Goal: Task Accomplishment & Management: Manage account settings

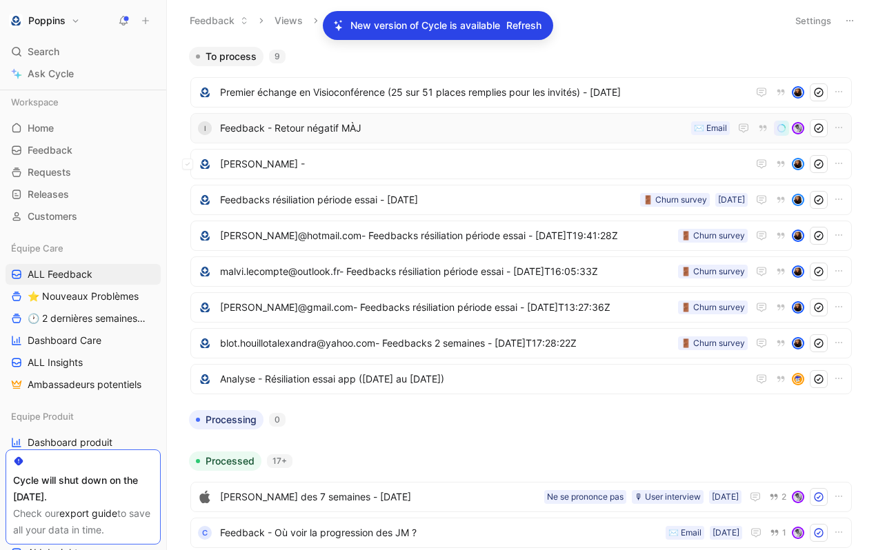
scroll to position [94, 0]
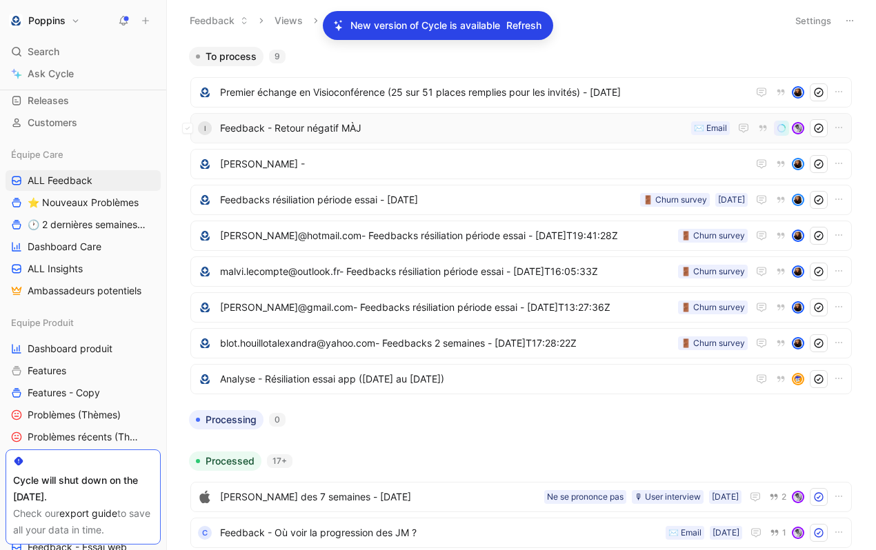
click at [427, 136] on span "Feedback - Retour négatif MÀJ" at bounding box center [452, 128] width 465 height 17
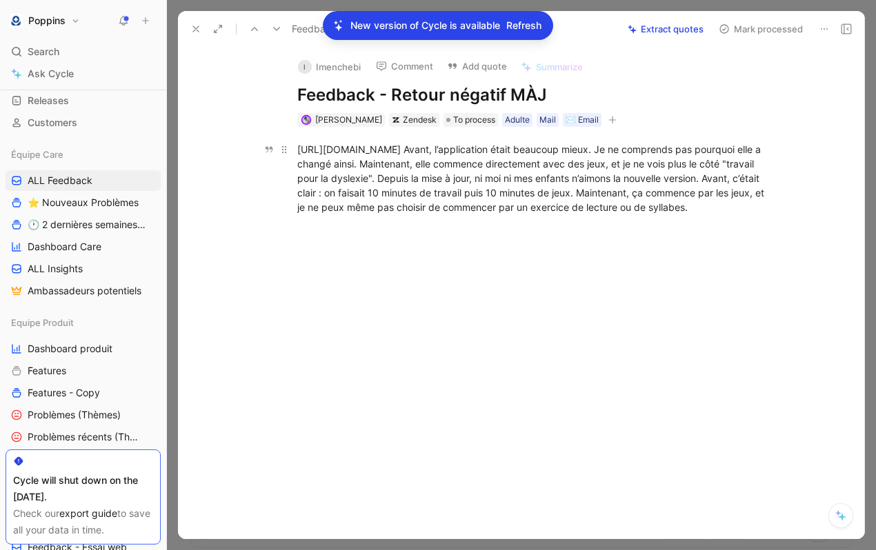
click at [533, 147] on div "[URL][DOMAIN_NAME] Avant, l’application était beaucoup mieux. Je ne comprends p…" at bounding box center [535, 178] width 477 height 72
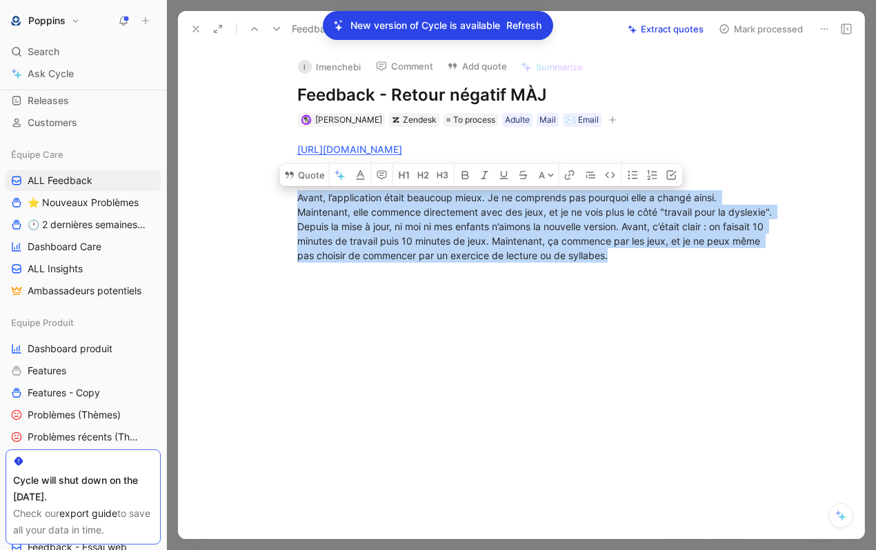
drag, startPoint x: 692, startPoint y: 252, endPoint x: 216, endPoint y: 203, distance: 477.5
click at [216, 203] on div "[URL][DOMAIN_NAME] Avant, l’application était beaucoup mieux. Je ne comprends p…" at bounding box center [535, 202] width 657 height 151
click at [313, 184] on button "Quote" at bounding box center [304, 175] width 49 height 22
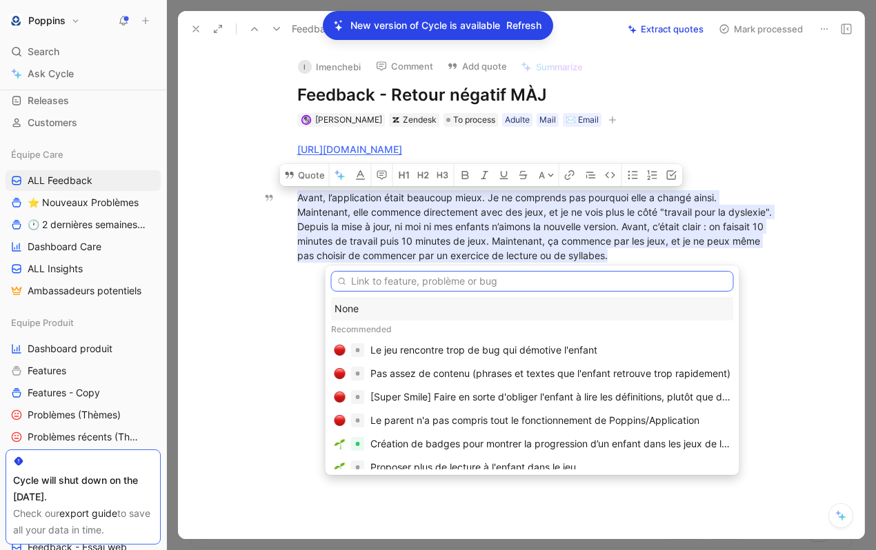
click at [450, 282] on input "text" at bounding box center [532, 281] width 403 height 21
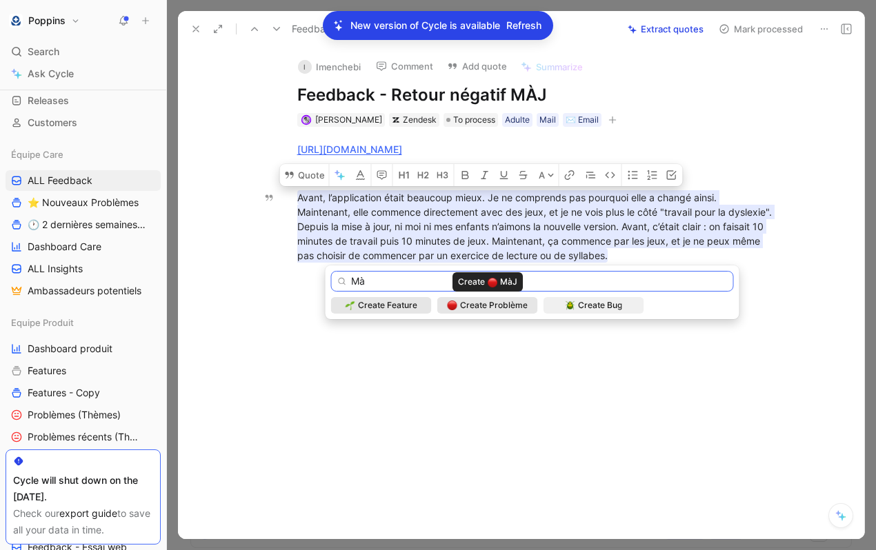
type input "M"
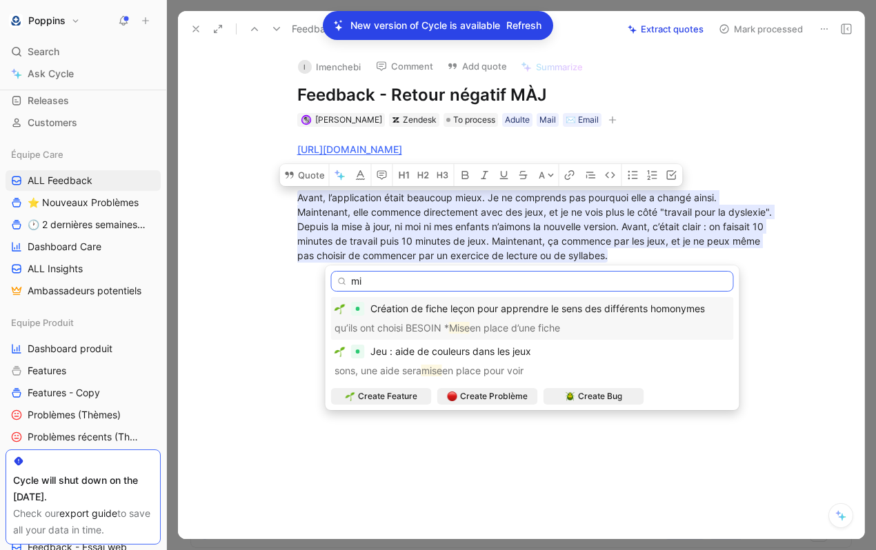
type input "m"
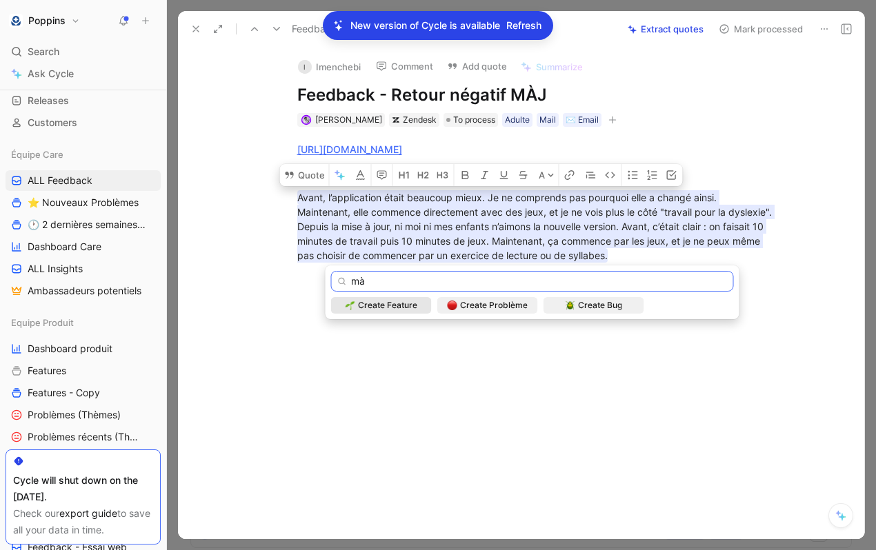
type input "m"
type input "M"
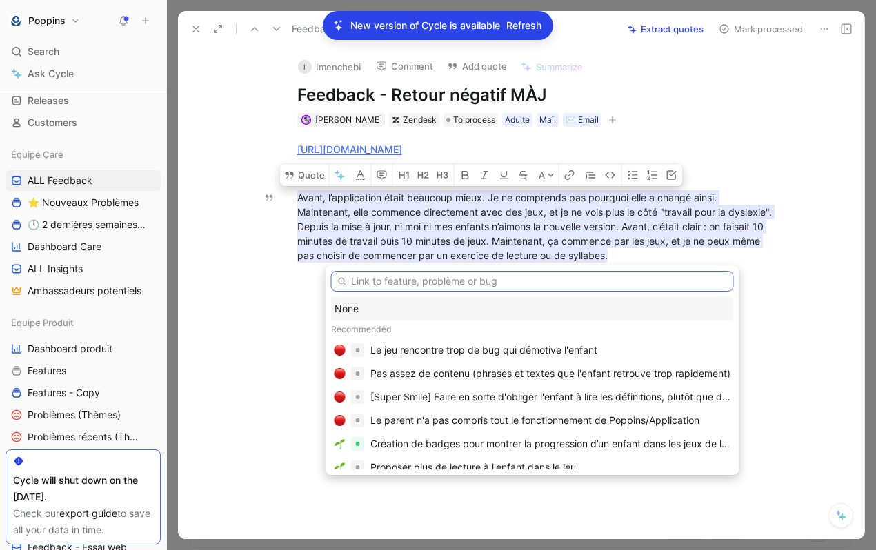
click at [379, 282] on input "text" at bounding box center [532, 281] width 403 height 21
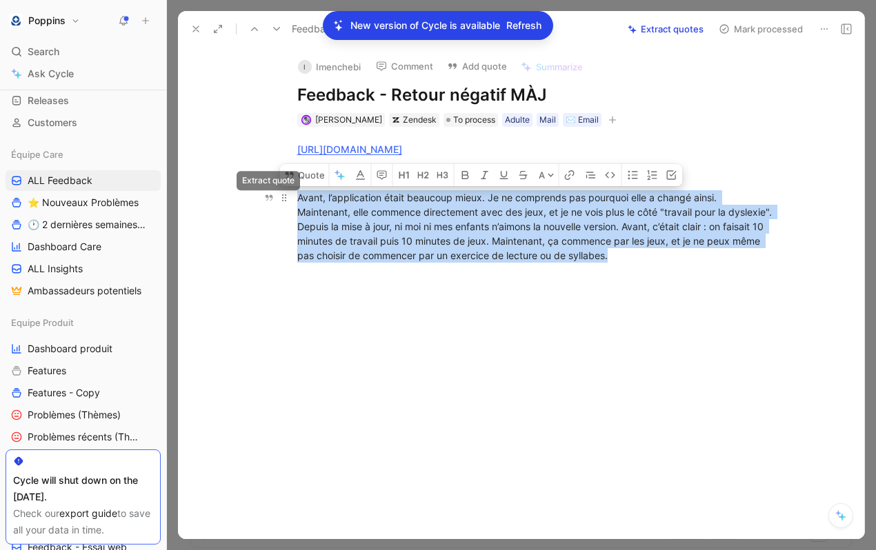
drag, startPoint x: 674, startPoint y: 255, endPoint x: 276, endPoint y: 203, distance: 401.9
click at [276, 203] on p "Avant, l’application était beaucoup mieux. Je ne comprends pas pourquoi elle a …" at bounding box center [536, 226] width 530 height 81
click at [319, 183] on button "Quote" at bounding box center [304, 175] width 49 height 22
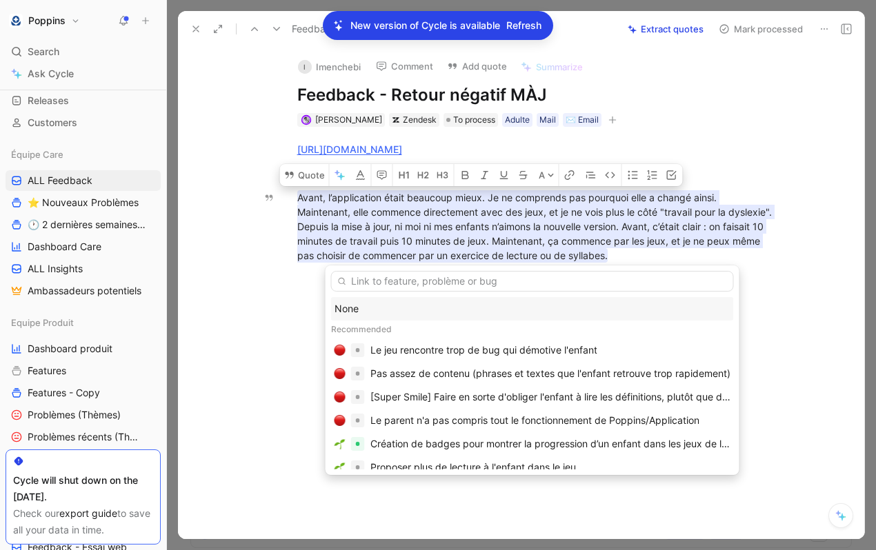
click at [365, 298] on div "None" at bounding box center [532, 308] width 403 height 23
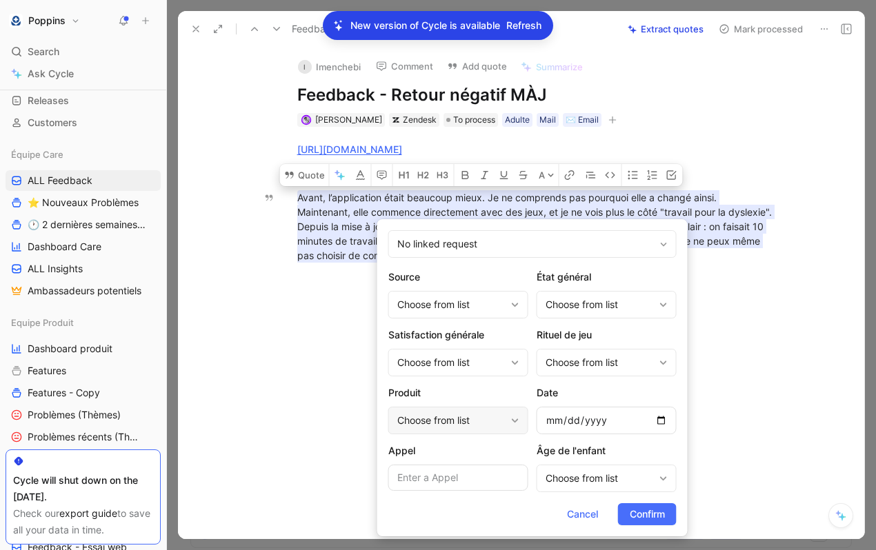
click at [482, 418] on div "Choose from list" at bounding box center [451, 420] width 108 height 17
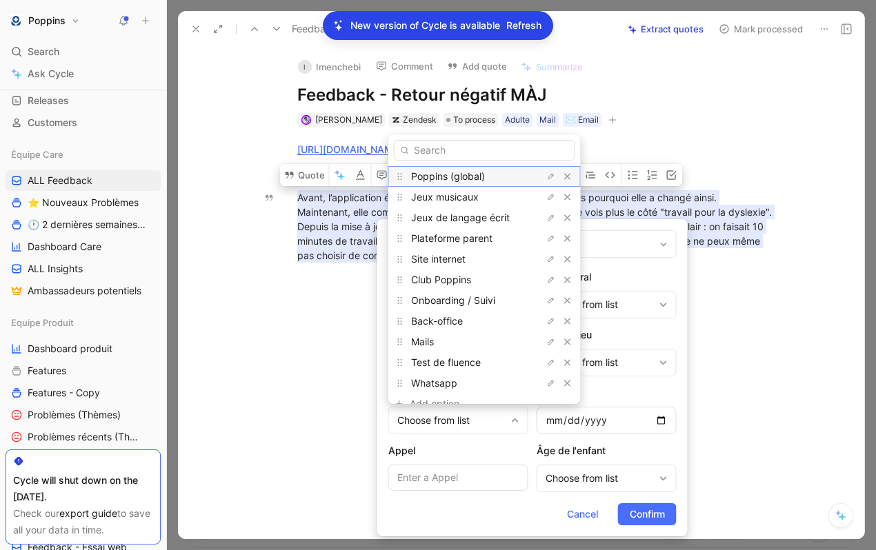
click at [473, 182] on div "Poppins (global)" at bounding box center [462, 176] width 103 height 17
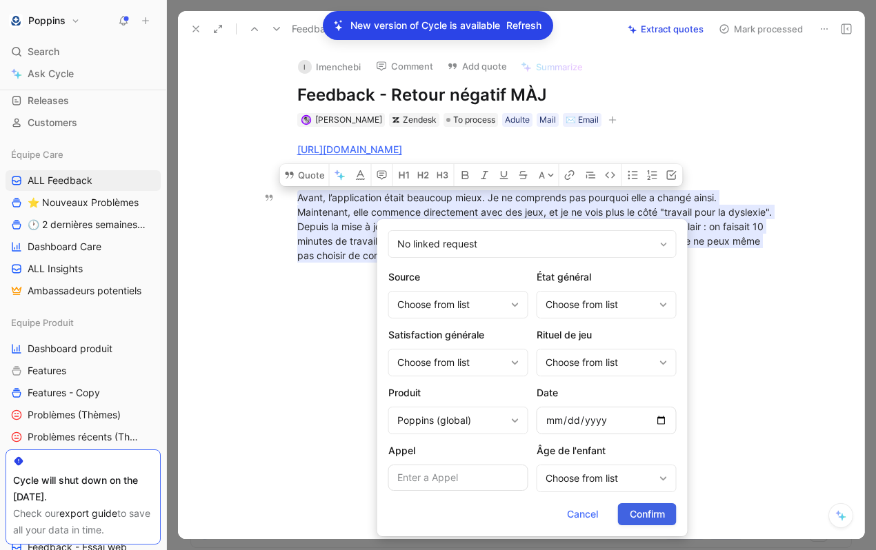
click at [638, 512] on span "Confirm" at bounding box center [646, 514] width 35 height 17
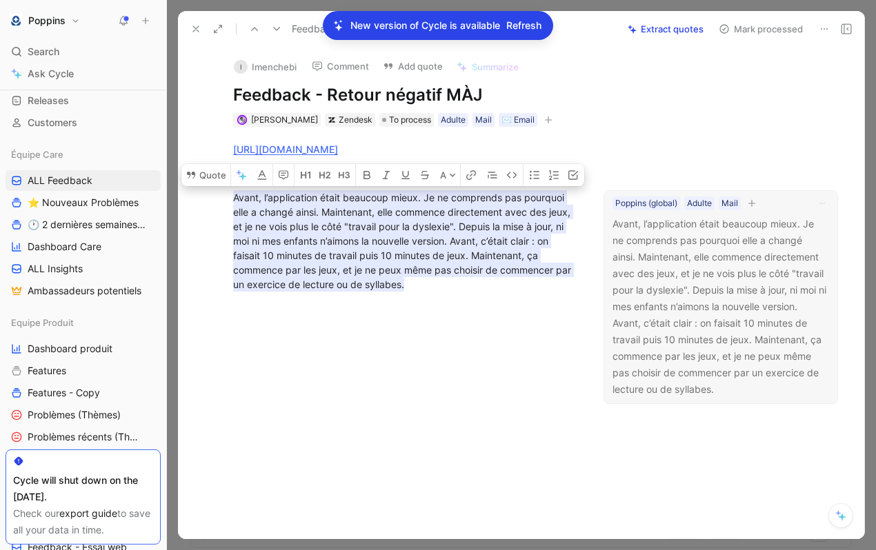
click at [755, 205] on icon "button" at bounding box center [751, 203] width 8 height 8
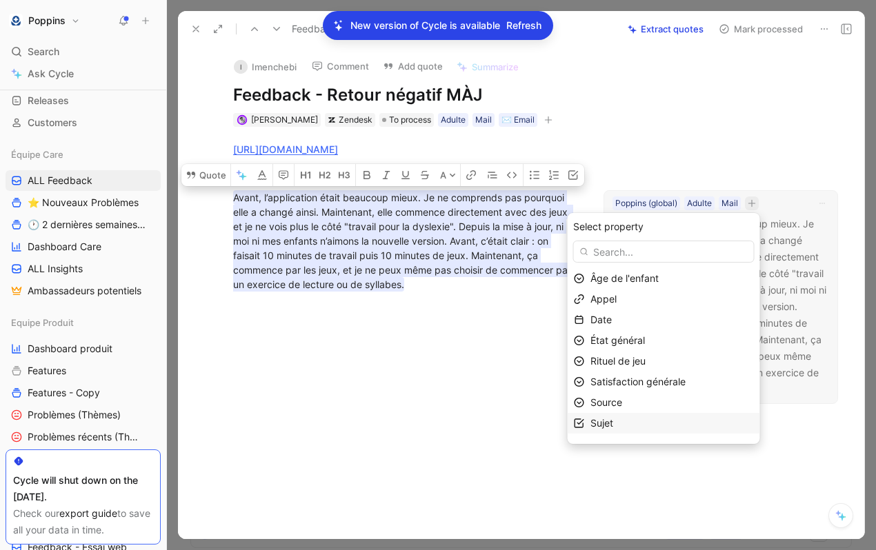
click at [642, 425] on div "Sujet" at bounding box center [671, 423] width 163 height 17
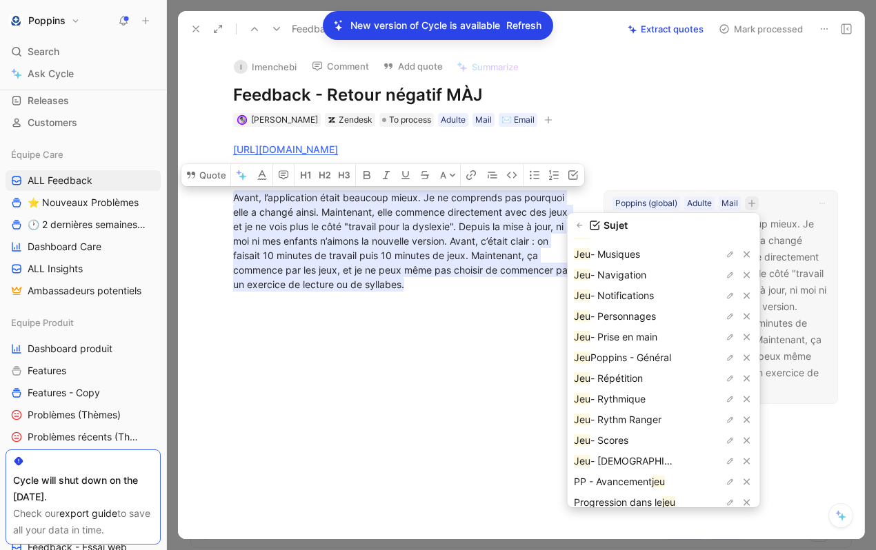
scroll to position [361, 0]
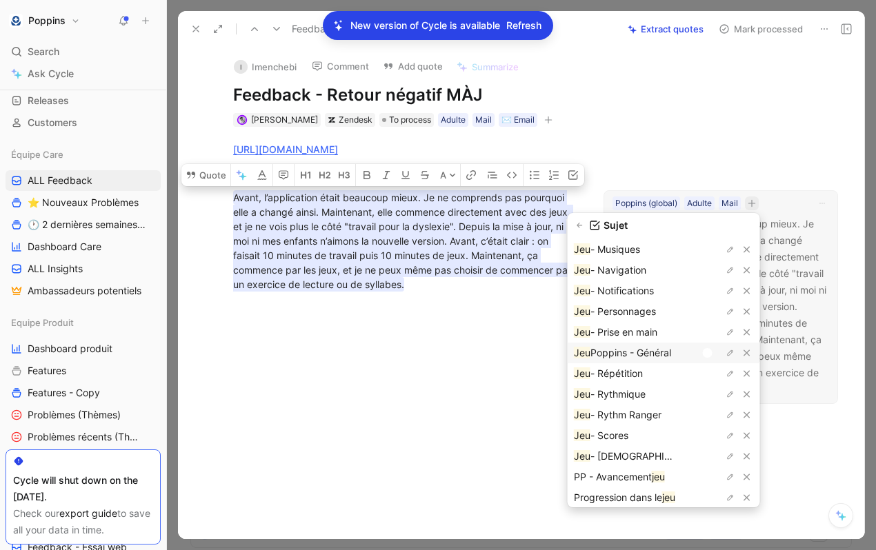
type input "JEU"
click at [710, 352] on div at bounding box center [708, 353] width 10 height 10
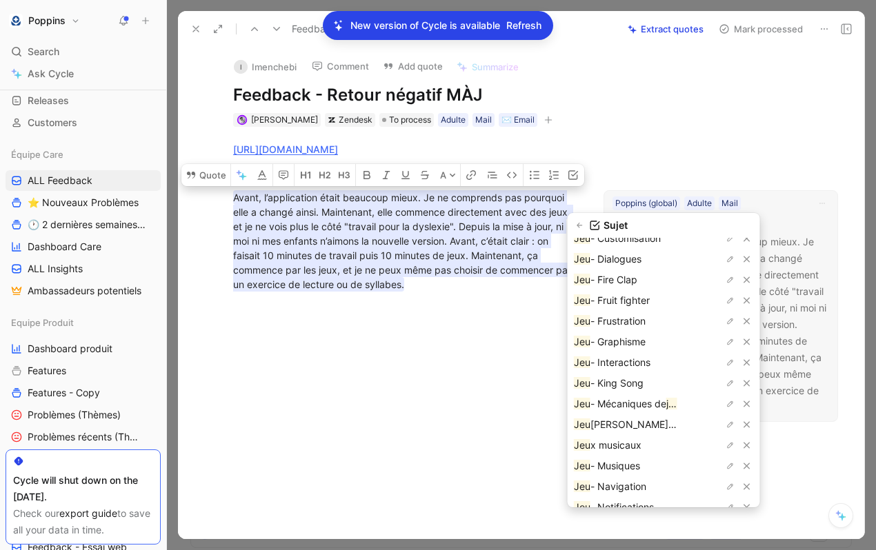
scroll to position [0, 0]
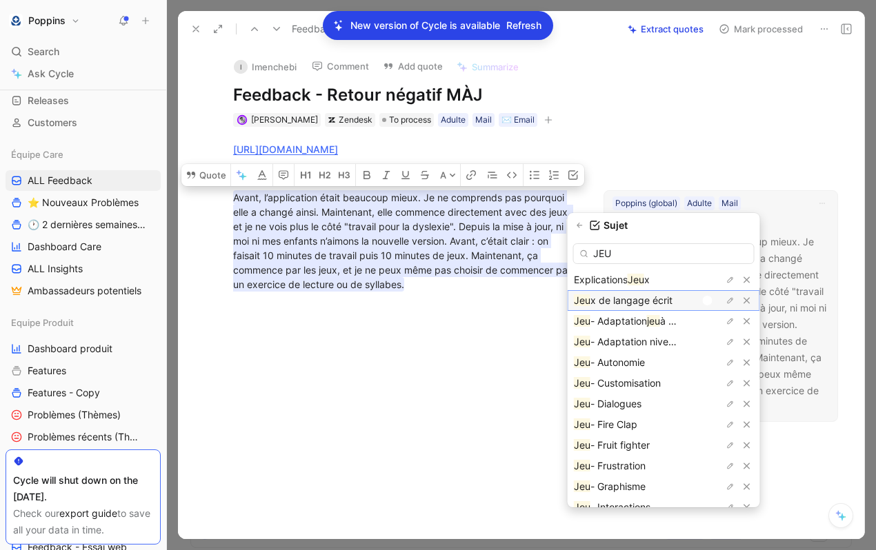
click at [708, 303] on div at bounding box center [708, 301] width 10 height 10
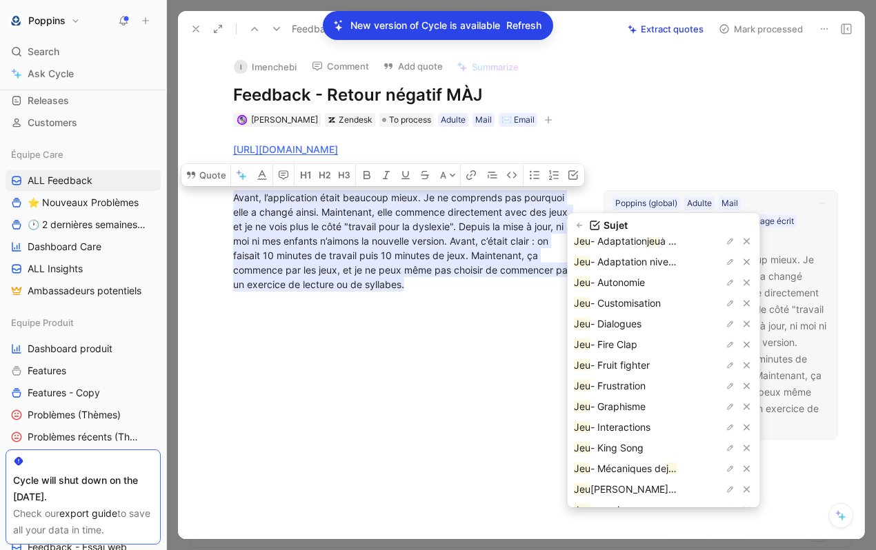
scroll to position [197, 0]
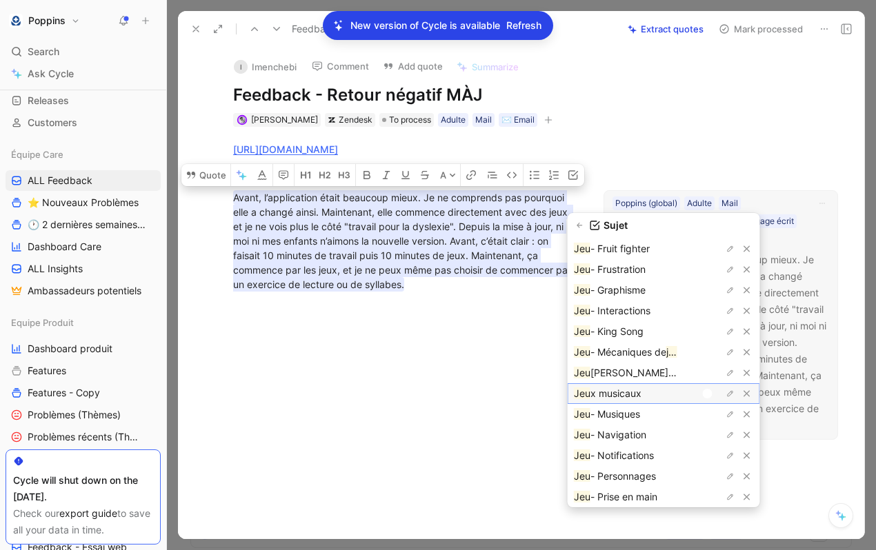
click at [704, 392] on div at bounding box center [708, 394] width 10 height 10
click at [587, 221] on button "button" at bounding box center [580, 226] width 14 height 14
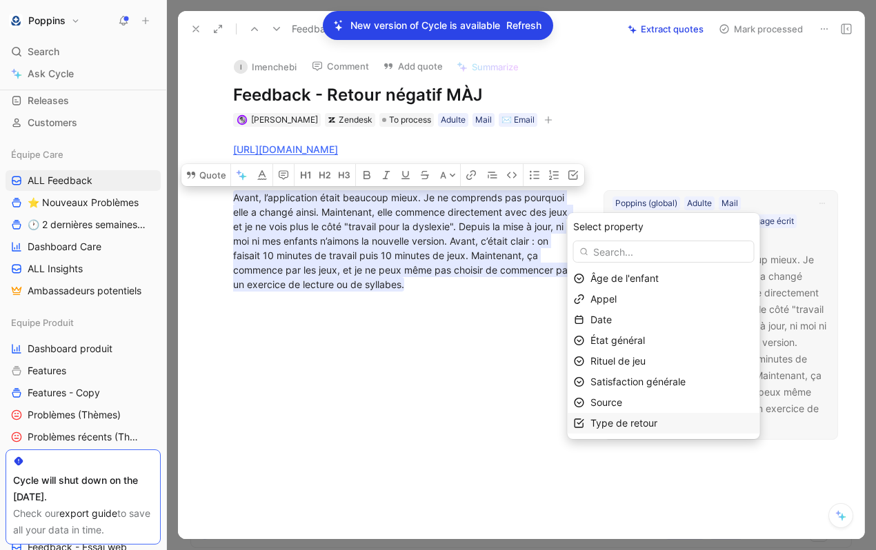
click at [683, 419] on div "Type de retour" at bounding box center [671, 423] width 163 height 17
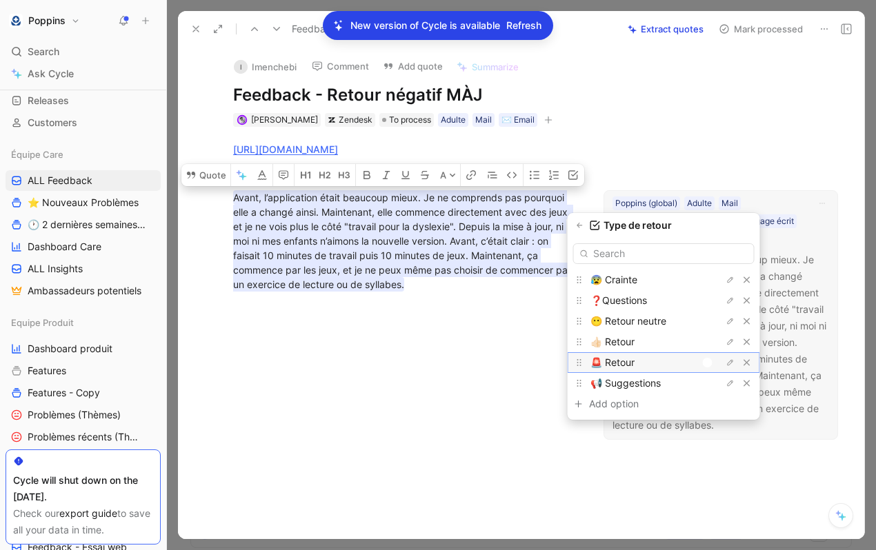
click at [715, 361] on div at bounding box center [710, 362] width 19 height 12
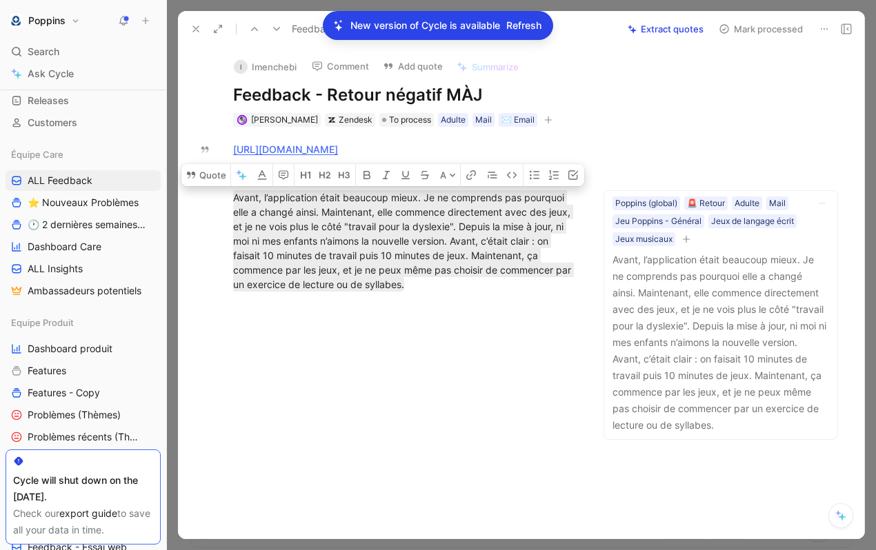
click at [543, 117] on div "[PERSON_NAME] Zendesk To process Adulte Mail ✉️ Email" at bounding box center [405, 120] width 347 height 17
click at [544, 117] on icon "button" at bounding box center [548, 120] width 8 height 8
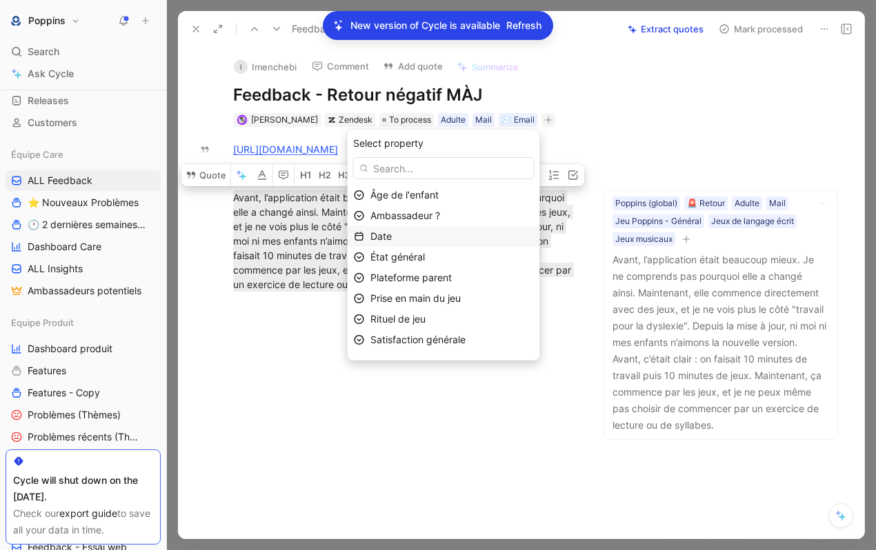
click at [428, 239] on div "Date" at bounding box center [451, 236] width 163 height 17
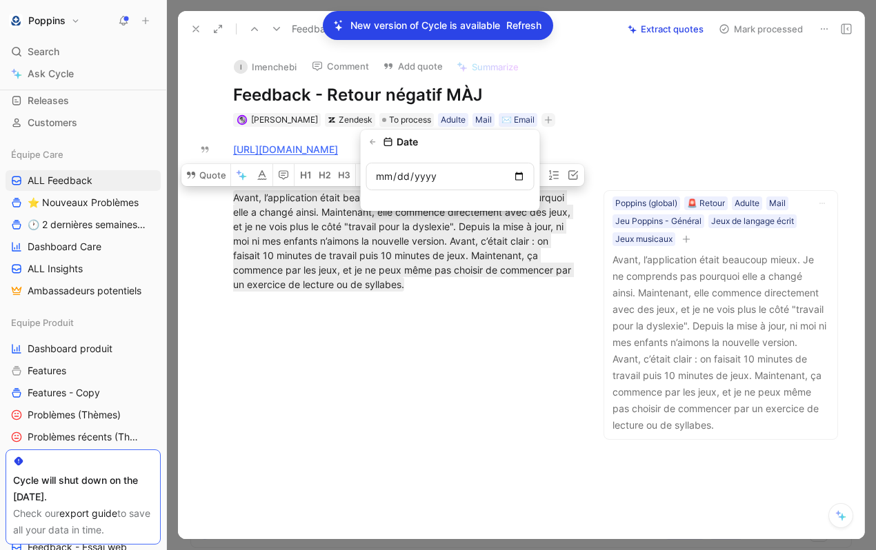
click at [521, 180] on input "date" at bounding box center [450, 177] width 168 height 28
type input "[DATE]"
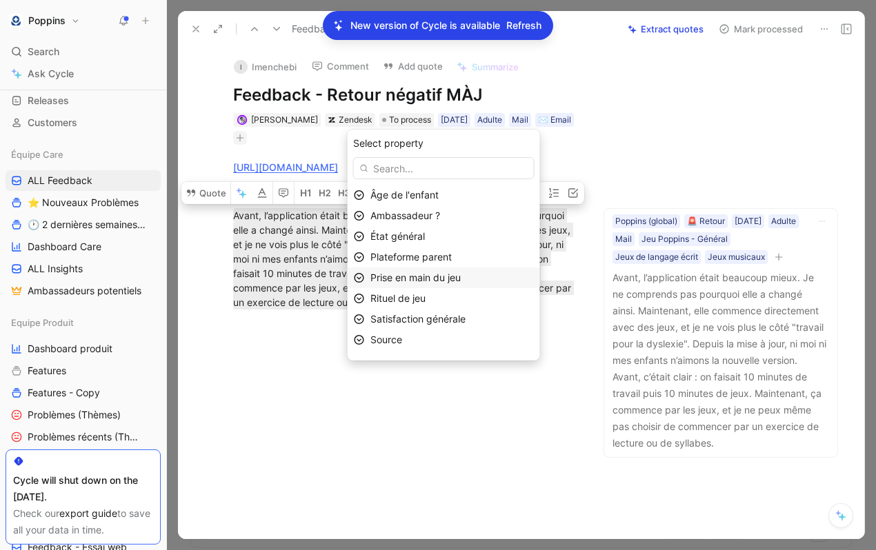
scroll to position [16, 0]
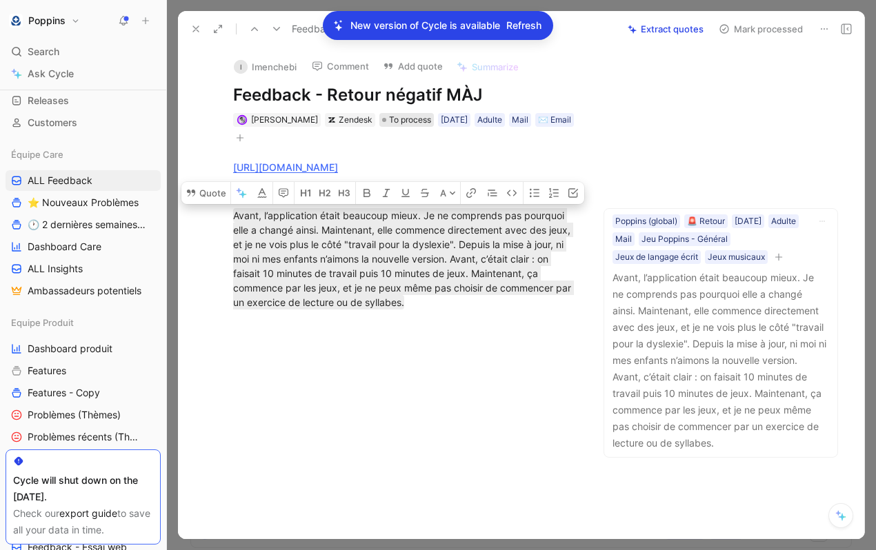
click at [392, 121] on span "To process" at bounding box center [410, 120] width 42 height 14
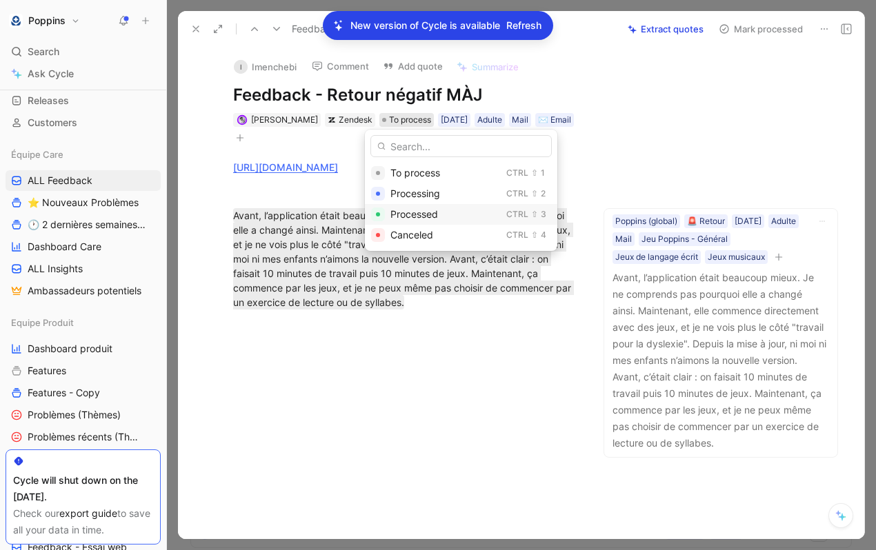
click at [399, 214] on span "Processed" at bounding box center [414, 214] width 48 height 12
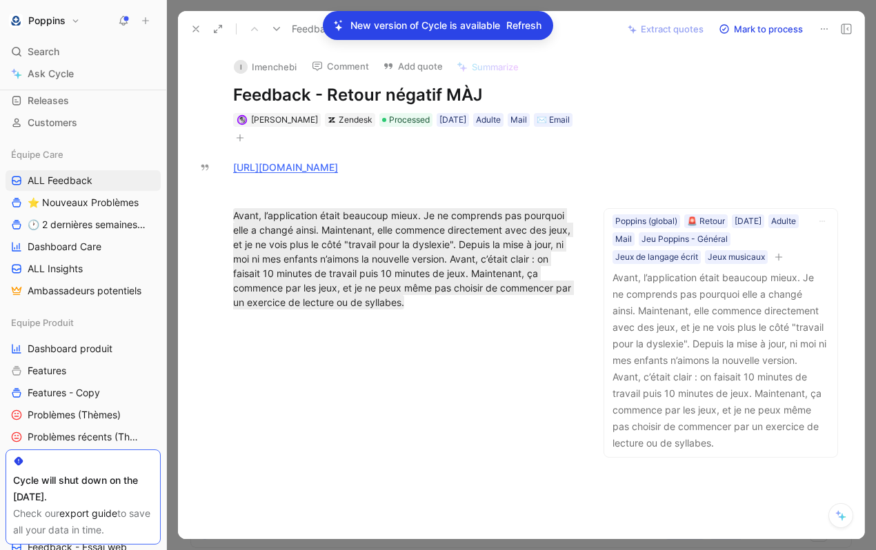
click at [196, 26] on icon at bounding box center [195, 28] width 11 height 11
